Goal: Answer question/provide support

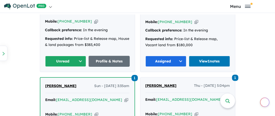
scroll to position [381, 0]
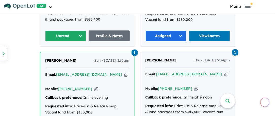
click at [82, 30] on button "Unread" at bounding box center [65, 35] width 41 height 11
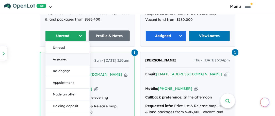
click at [62, 54] on button "Assigned" at bounding box center [67, 60] width 44 height 12
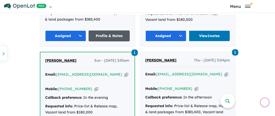
click at [117, 30] on link "Profile & Notes" at bounding box center [109, 35] width 41 height 11
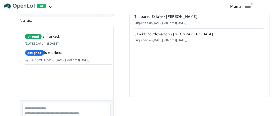
scroll to position [102, 0]
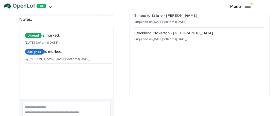
click at [31, 104] on textarea at bounding box center [66, 112] width 88 height 21
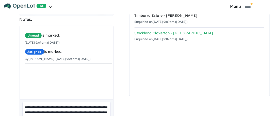
type textarea "**********"
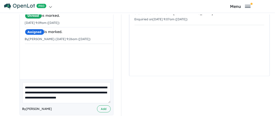
scroll to position [122, 0]
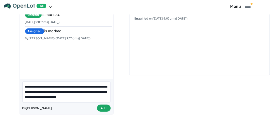
click at [102, 105] on button "Add" at bounding box center [104, 108] width 14 height 7
